Goal: Transaction & Acquisition: Purchase product/service

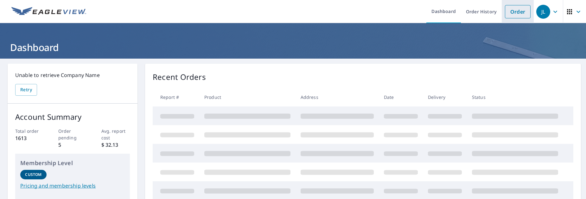
click at [518, 14] on link "Order" at bounding box center [518, 11] width 26 height 13
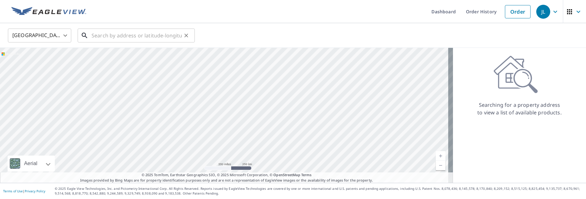
click at [126, 40] on input "text" at bounding box center [137, 36] width 90 height 18
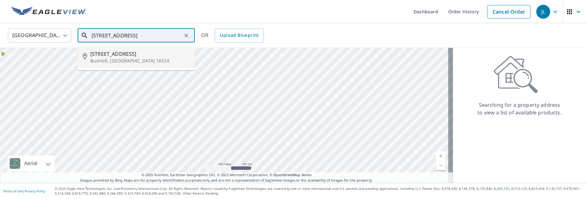
click at [121, 61] on p "Bushkill, PA 18324" at bounding box center [140, 61] width 100 height 6
type input "2037 Milford Rd Bushkill, PA 18324"
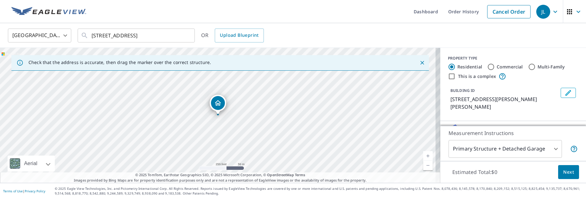
click at [548, 149] on body "JL JL Dashboard Order History Cancel Order JL United States US ​ 2037 Milford R…" at bounding box center [293, 99] width 586 height 199
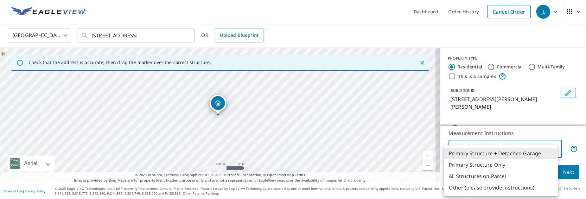
click at [511, 167] on li "Primary Structure Only" at bounding box center [501, 164] width 114 height 11
type input "2"
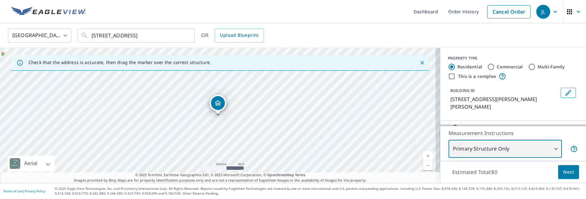
scroll to position [32, 0]
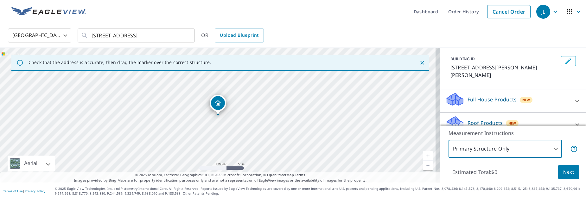
click at [487, 119] on p "Roof Products" at bounding box center [485, 123] width 35 height 8
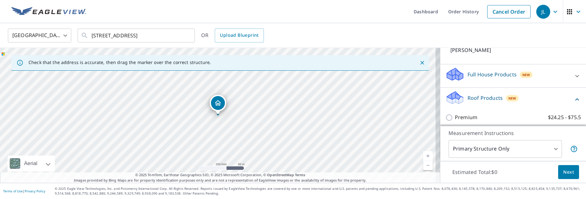
scroll to position [63, 0]
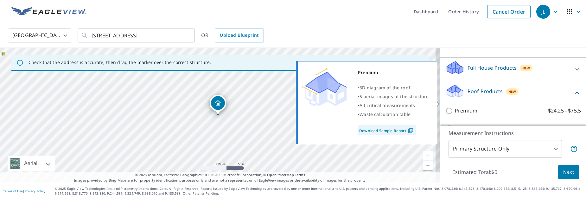
click at [467, 107] on p "Premium" at bounding box center [466, 111] width 23 height 8
click at [455, 107] on input "Premium $24.25 - $75.5" at bounding box center [451, 111] width 10 height 8
checkbox input "true"
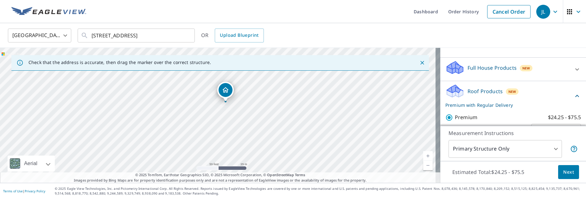
click at [563, 171] on span "Next" at bounding box center [568, 172] width 11 height 8
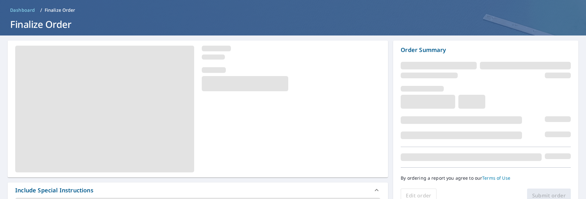
scroll to position [32, 0]
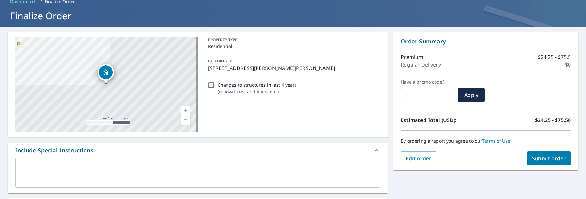
click at [567, 162] on div "Order Summary Premium $24.25 - $75.5 Regular Delivery $0 Have a promo code? ​ A…" at bounding box center [485, 101] width 185 height 138
click at [553, 158] on span "Submit order" at bounding box center [549, 158] width 34 height 7
checkbox input "true"
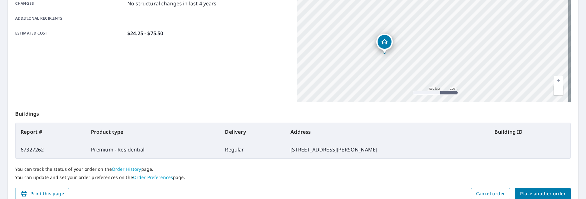
scroll to position [173, 0]
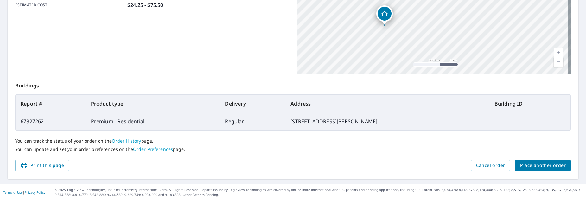
click at [537, 168] on span "Place another order" at bounding box center [543, 166] width 46 height 8
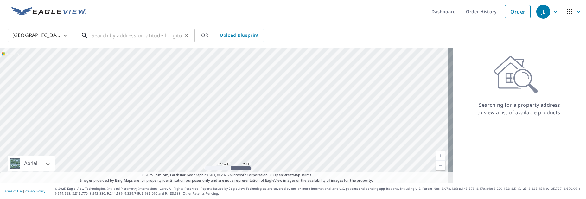
click at [124, 37] on input "text" at bounding box center [137, 36] width 90 height 18
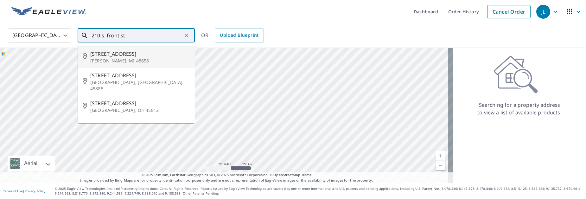
click at [132, 35] on input "210 s. front st" at bounding box center [137, 36] width 90 height 18
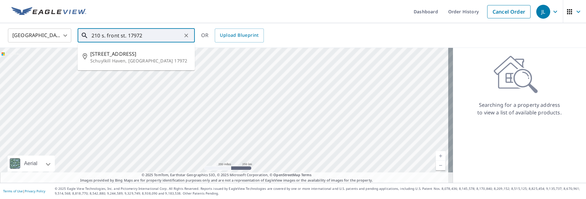
type input "210 s. front st. 17972"
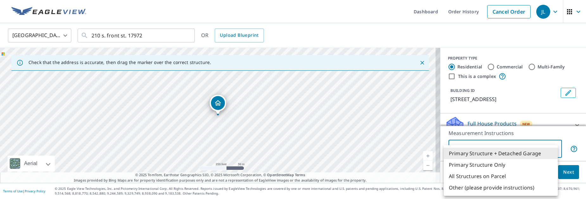
click at [552, 149] on body "JL JL Dashboard Order History Cancel Order JL United States US ​ 210 s. front s…" at bounding box center [293, 99] width 586 height 199
click at [516, 163] on li "Primary Structure Only" at bounding box center [501, 164] width 114 height 11
type input "2"
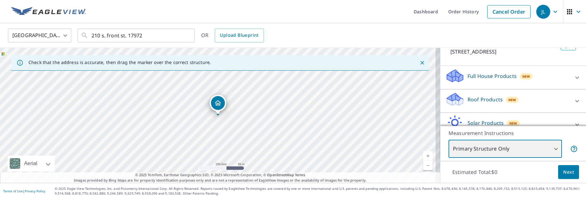
scroll to position [78, 0]
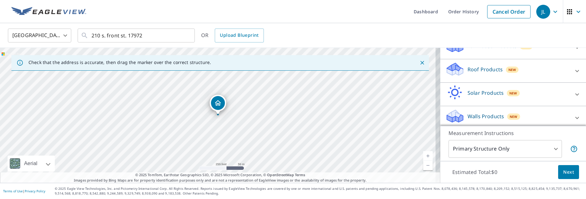
click at [476, 68] on p "Roof Products" at bounding box center [485, 70] width 35 height 8
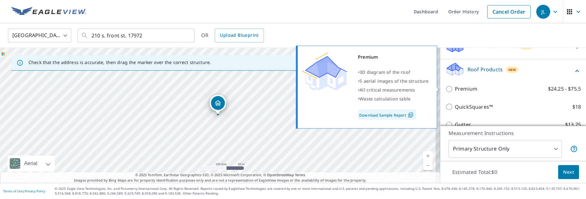
click at [468, 86] on p "Premium" at bounding box center [466, 89] width 23 height 8
click at [455, 86] on input "Premium $24.25 - $75.5" at bounding box center [451, 89] width 10 height 8
checkbox input "true"
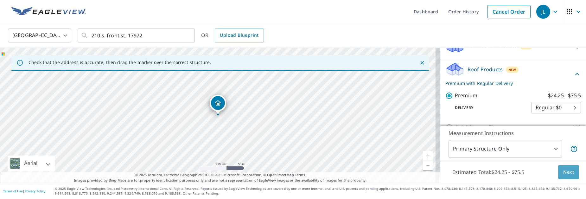
click at [564, 173] on span "Next" at bounding box center [568, 172] width 11 height 8
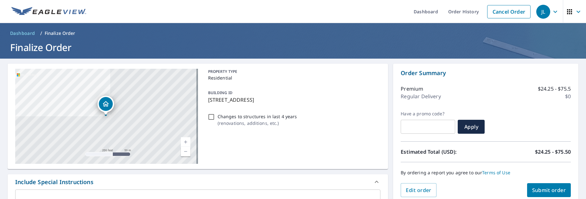
click at [551, 191] on span "Submit order" at bounding box center [549, 190] width 34 height 7
checkbox input "true"
